Goal: Task Accomplishment & Management: Use online tool/utility

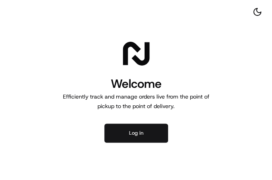
click at [161, 130] on button "Log in" at bounding box center [136, 133] width 64 height 19
